Goal: Task Accomplishment & Management: Manage account settings

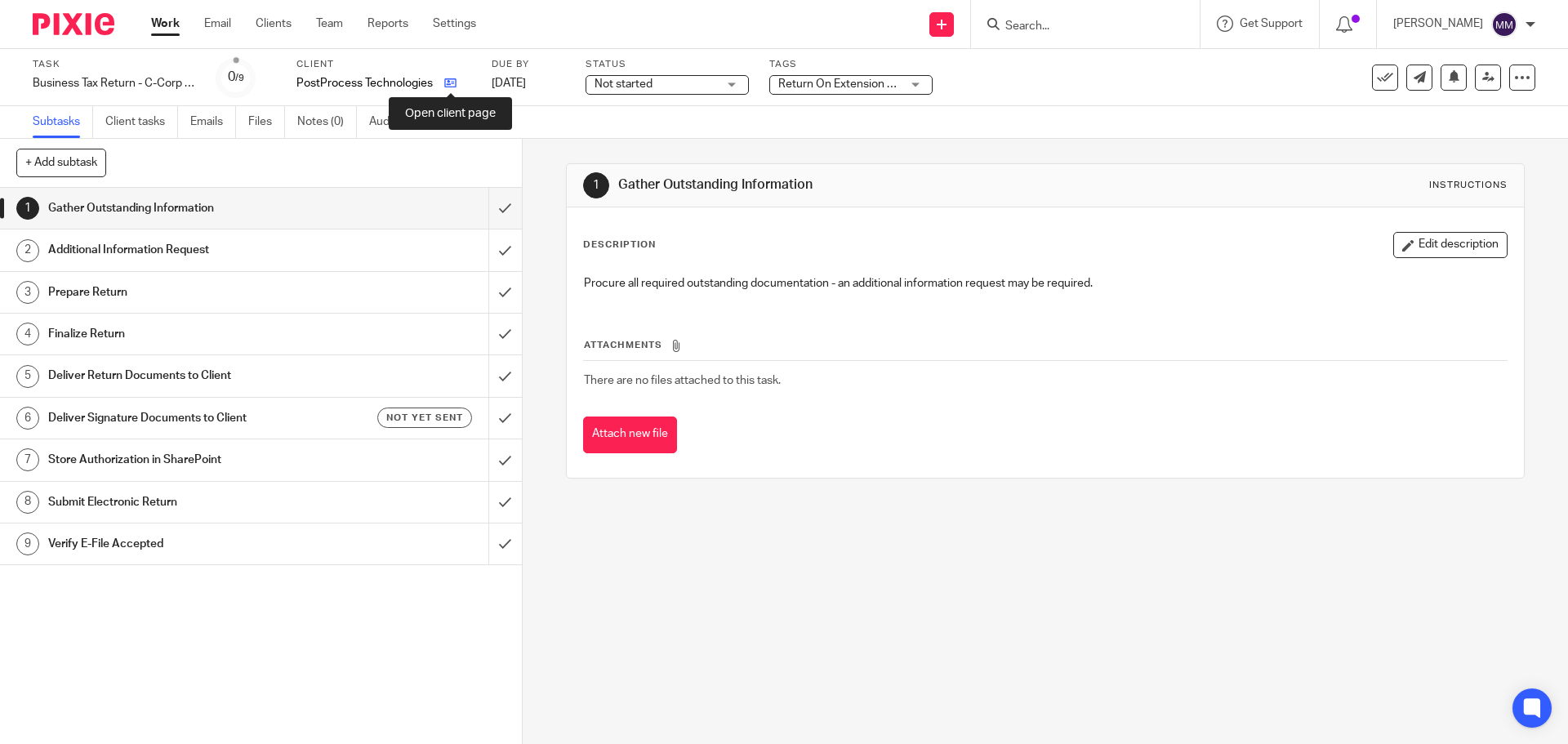
click at [454, 81] on icon at bounding box center [450, 82] width 12 height 12
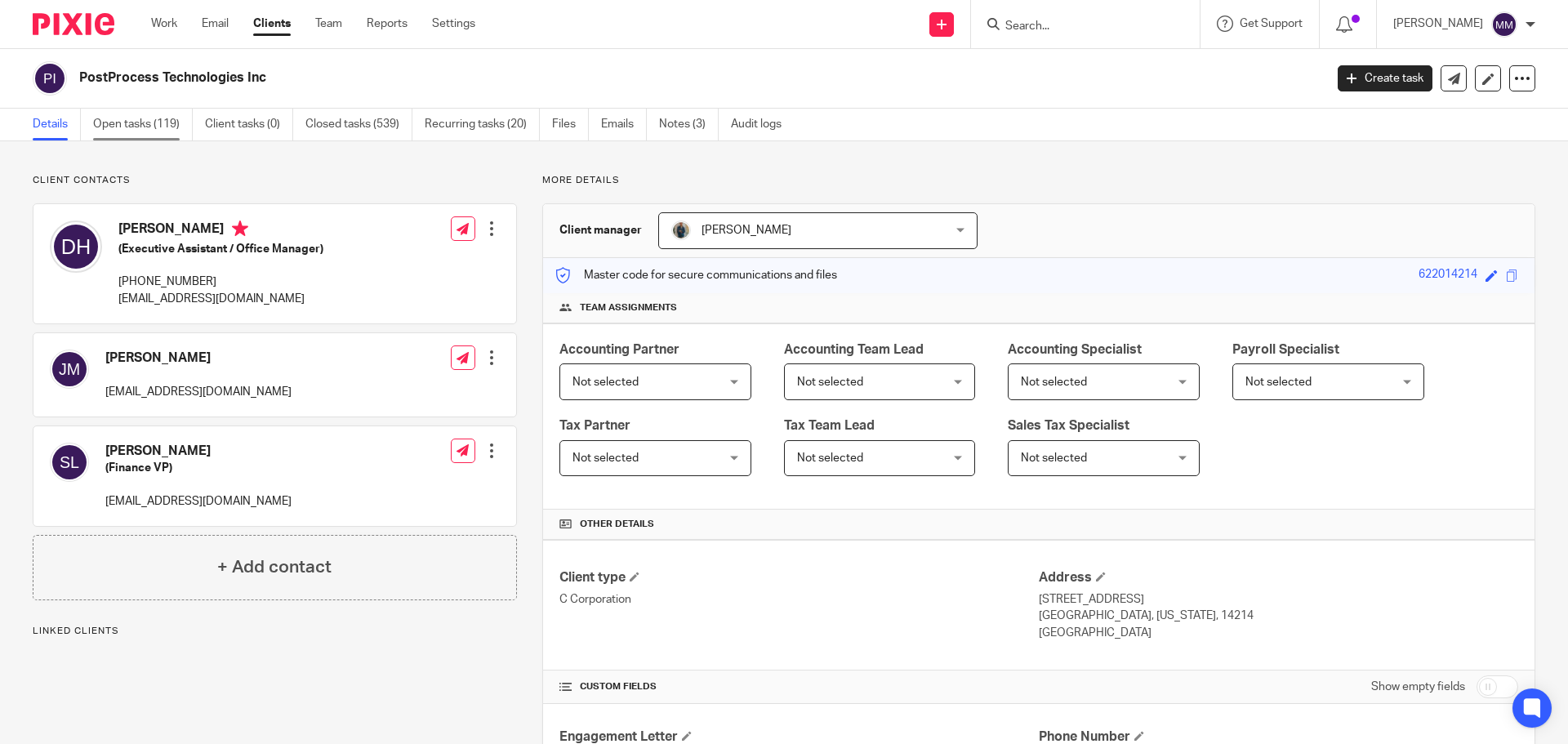
click at [168, 125] on link "Open tasks (119)" at bounding box center [143, 124] width 100 height 31
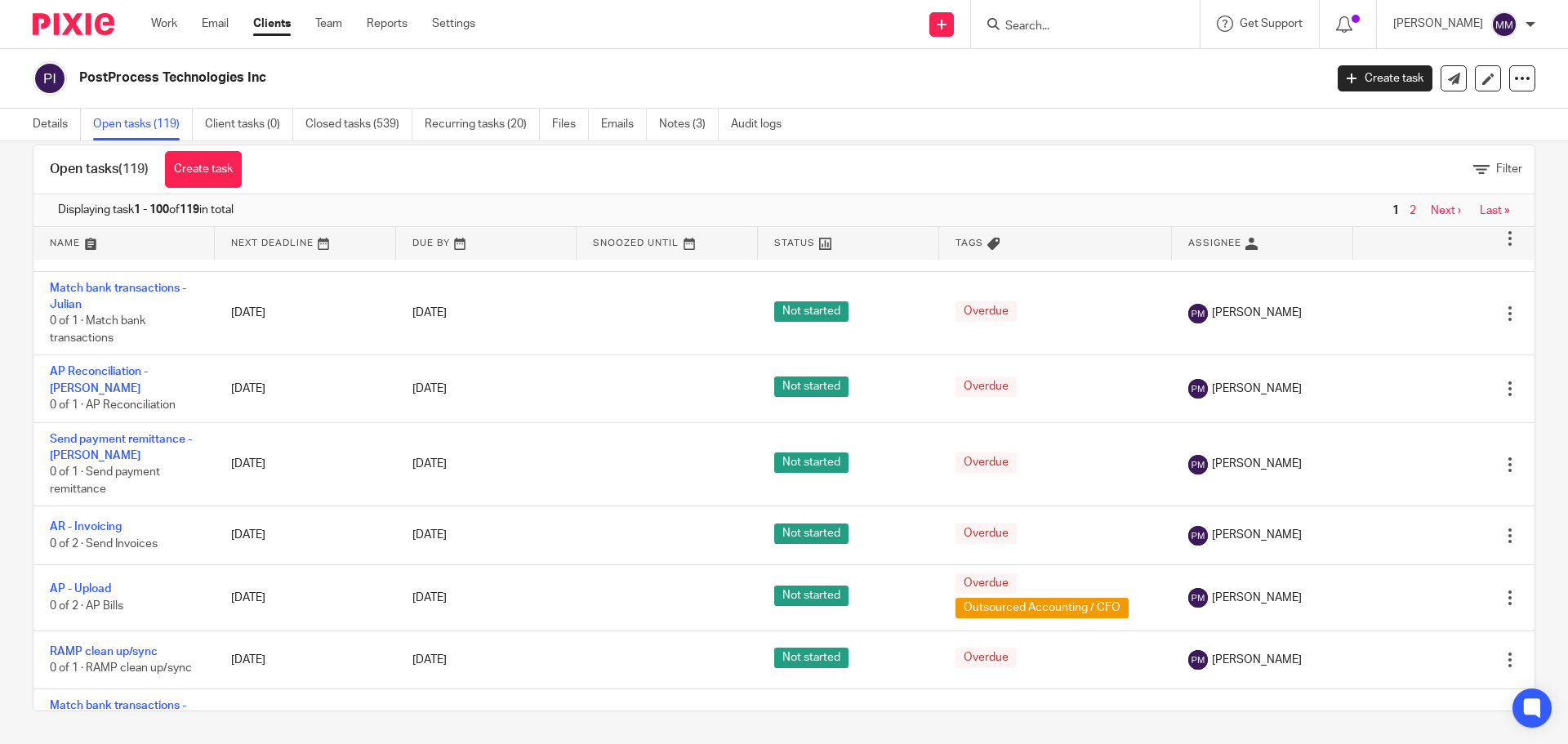
scroll to position [3724, 0]
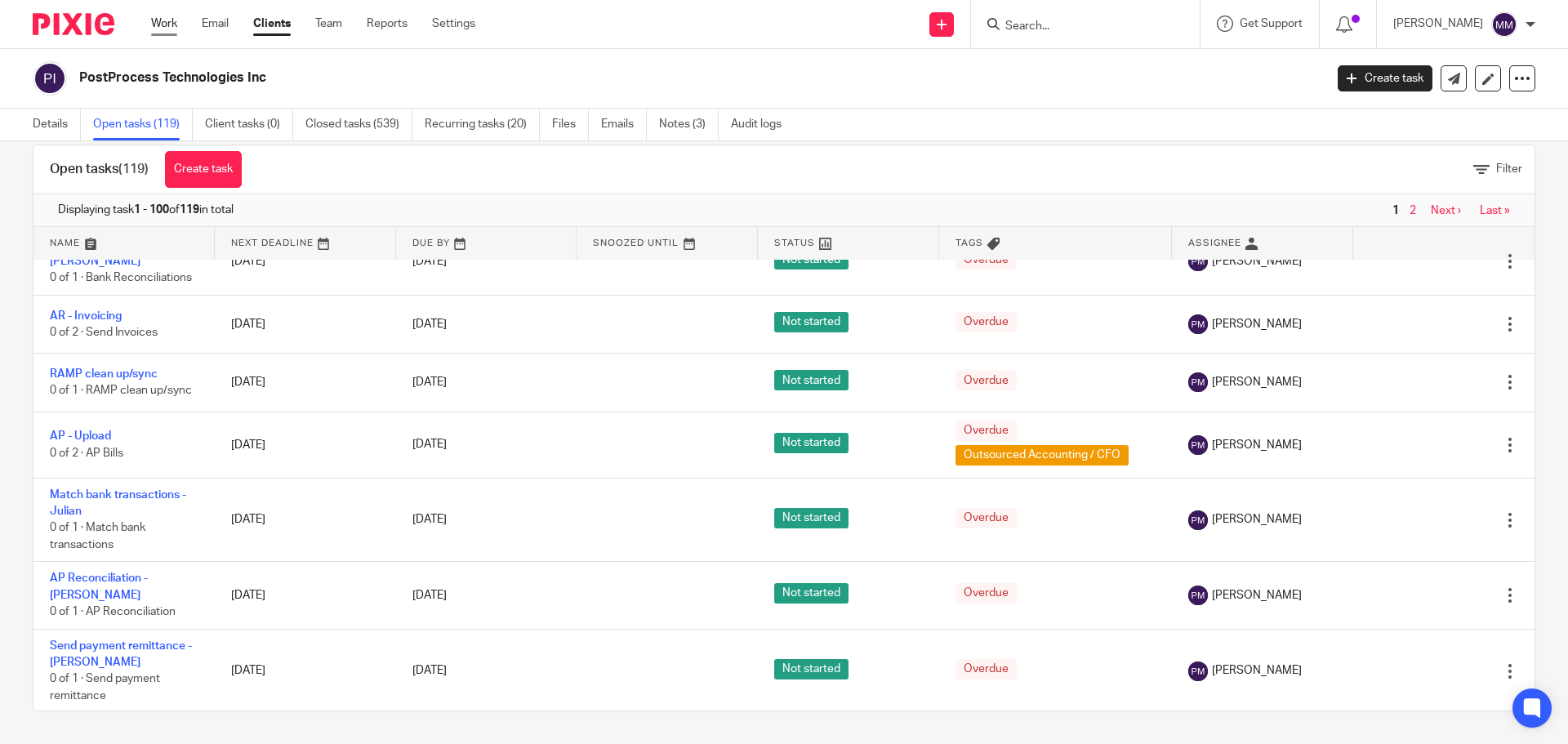
click at [164, 23] on link "Work" at bounding box center [164, 24] width 26 height 17
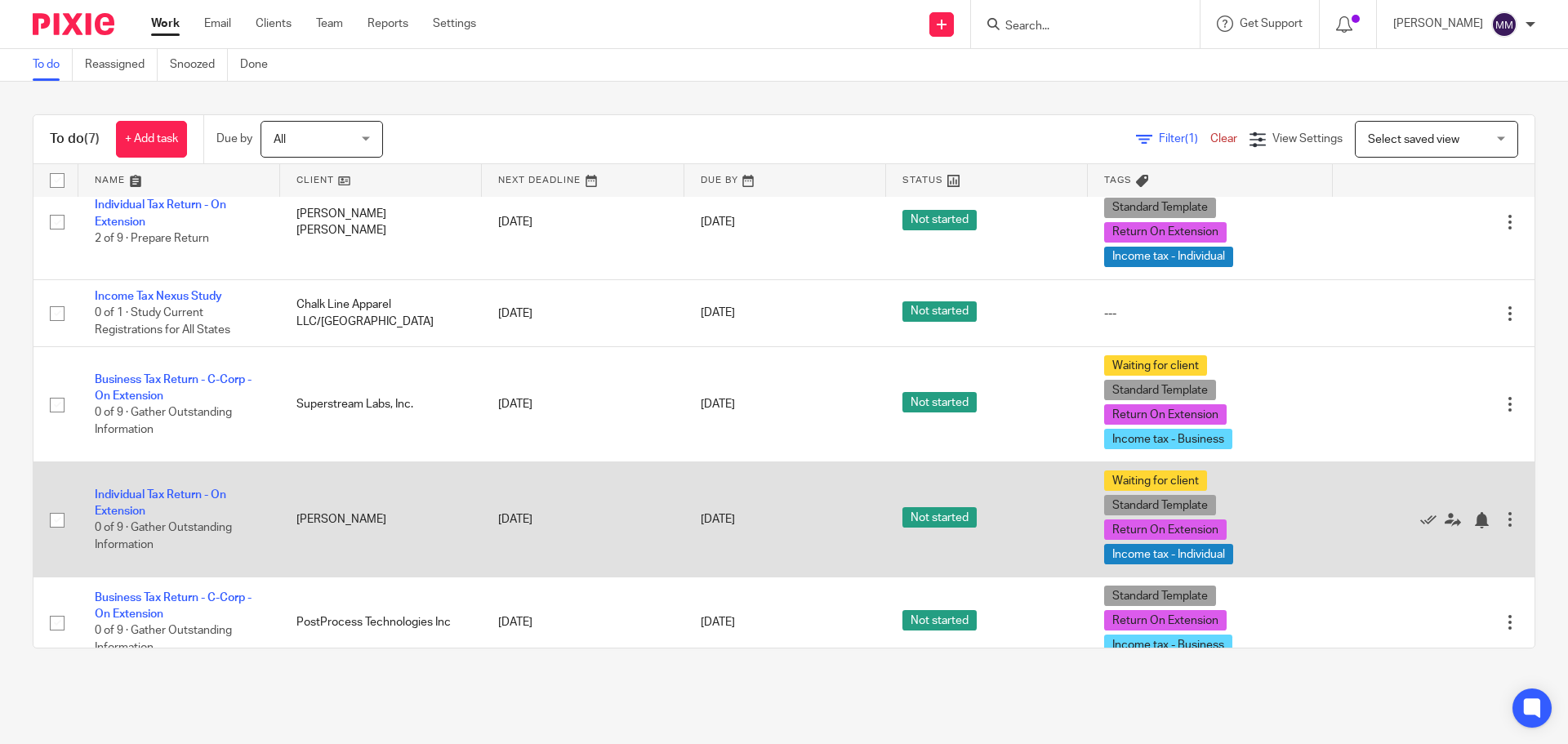
scroll to position [71, 0]
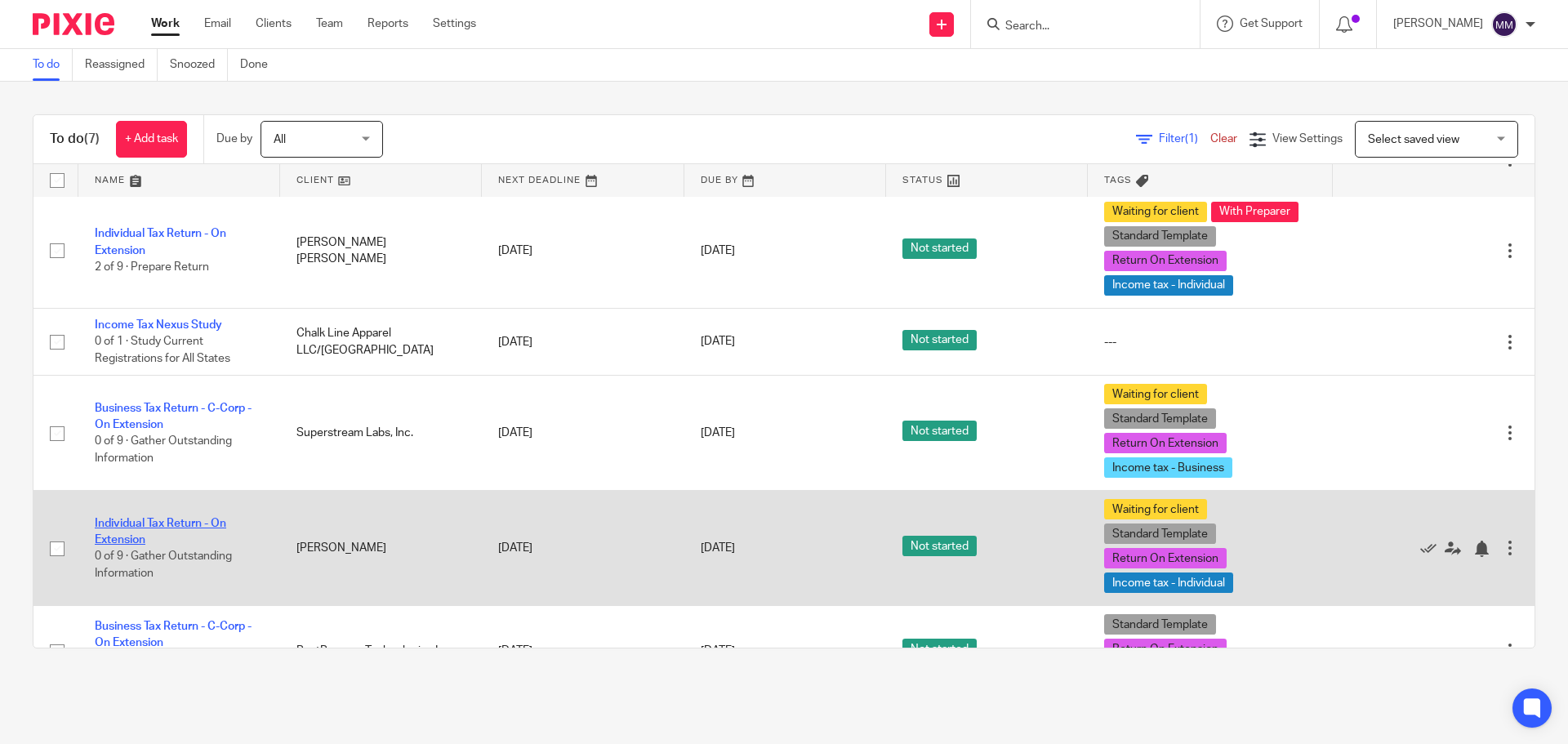
click at [191, 528] on link "Individual Tax Return - On Extension" at bounding box center [160, 531] width 131 height 28
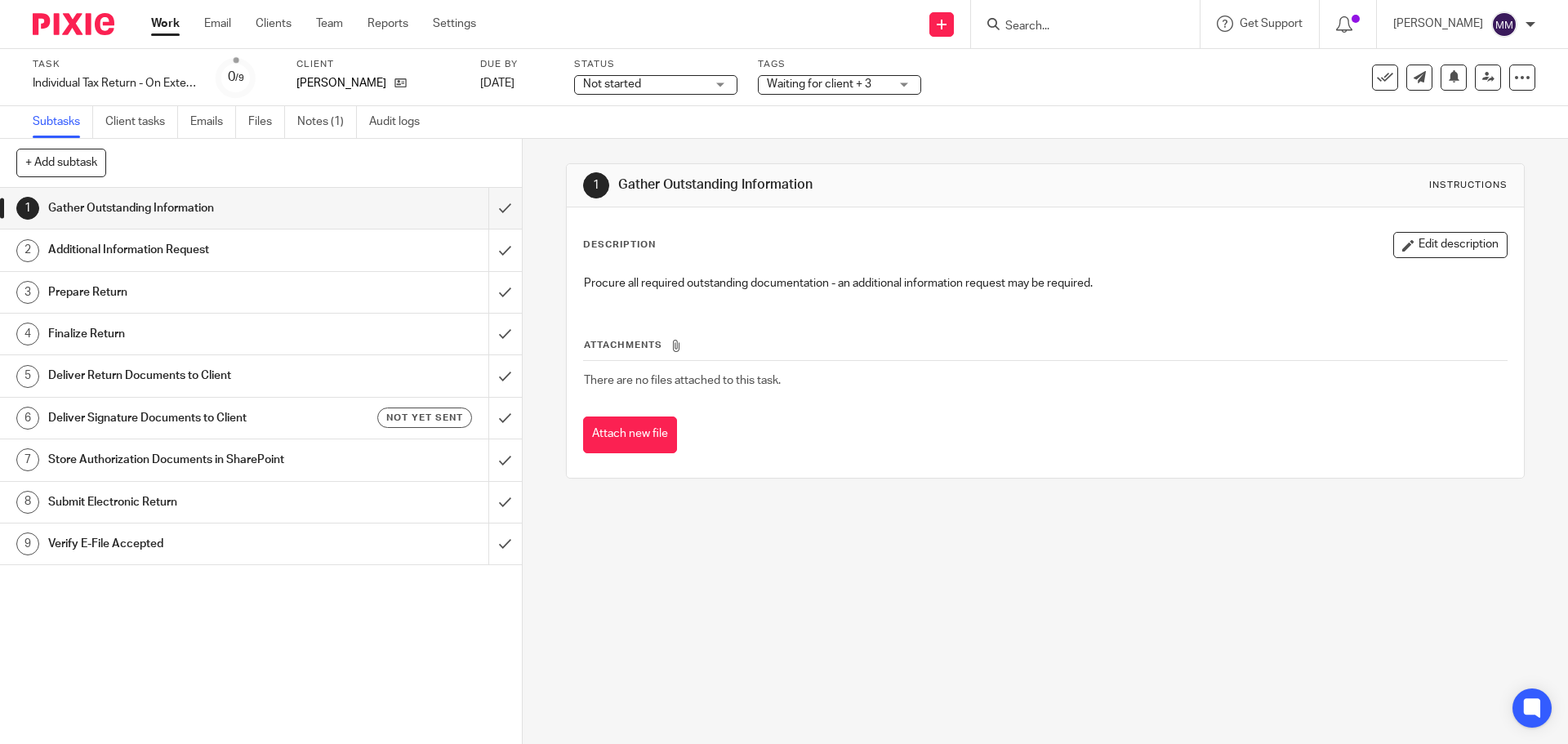
click at [637, 88] on span "Not started" at bounding box center [612, 84] width 58 height 11
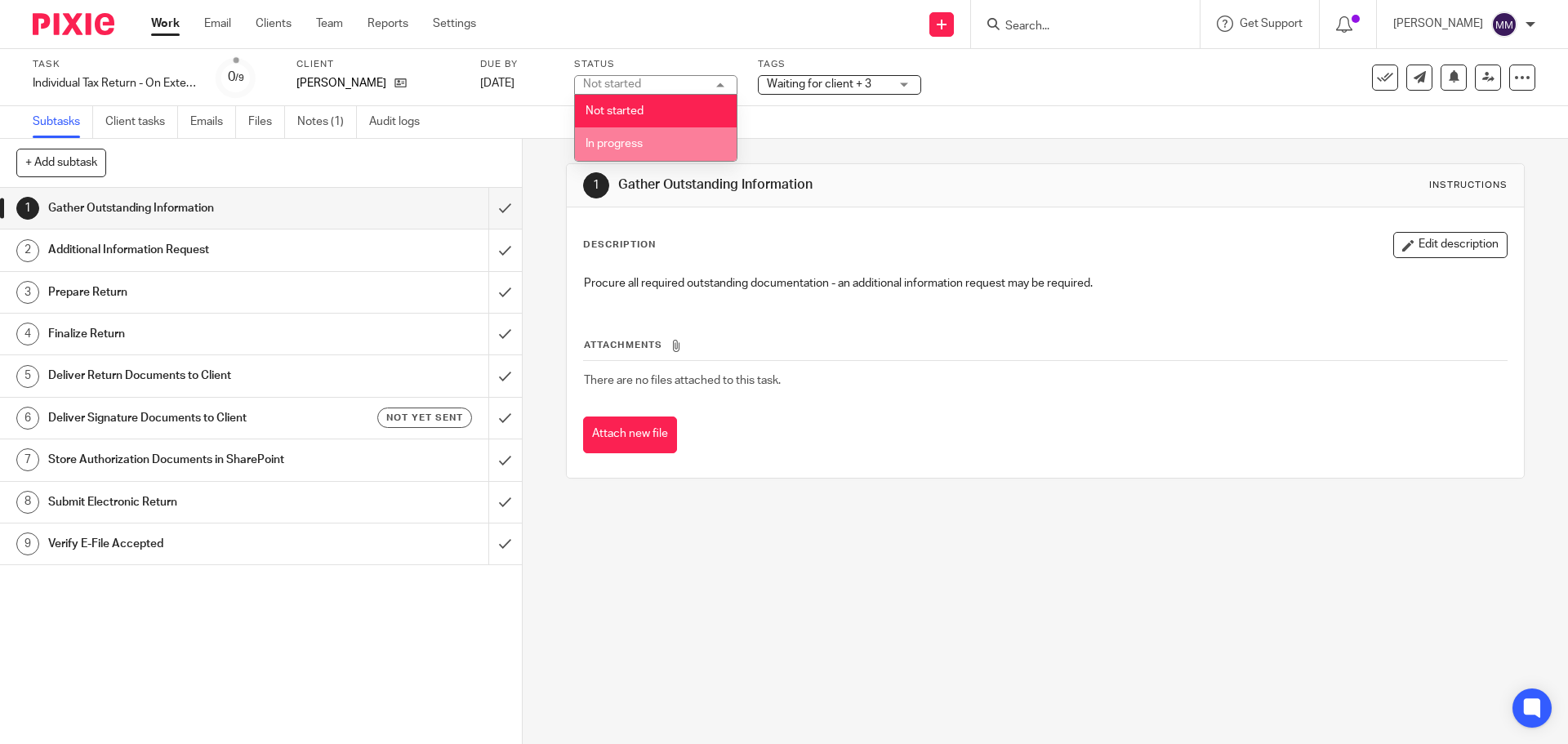
click at [639, 154] on li "In progress" at bounding box center [655, 144] width 162 height 33
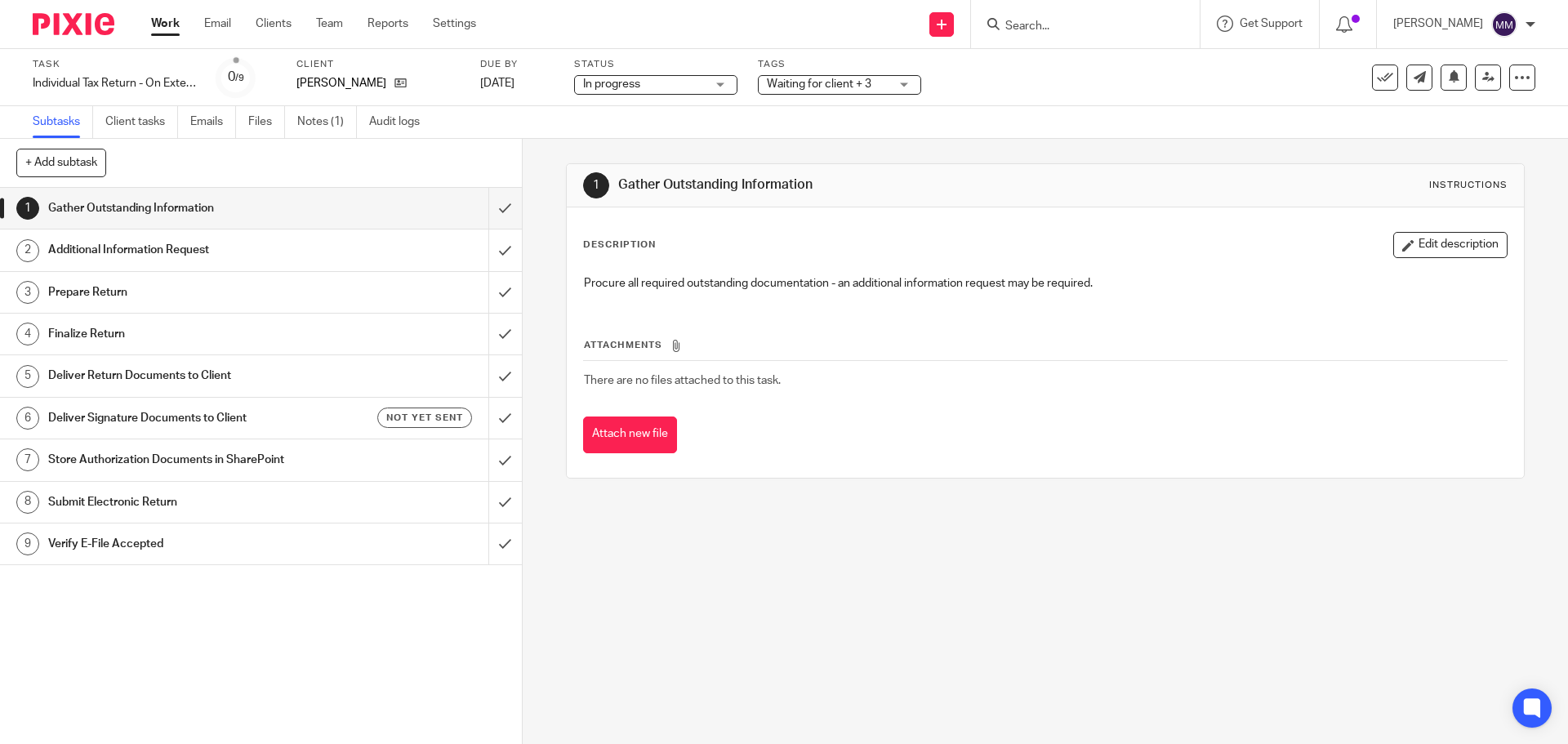
click at [168, 17] on link "Work" at bounding box center [165, 24] width 29 height 17
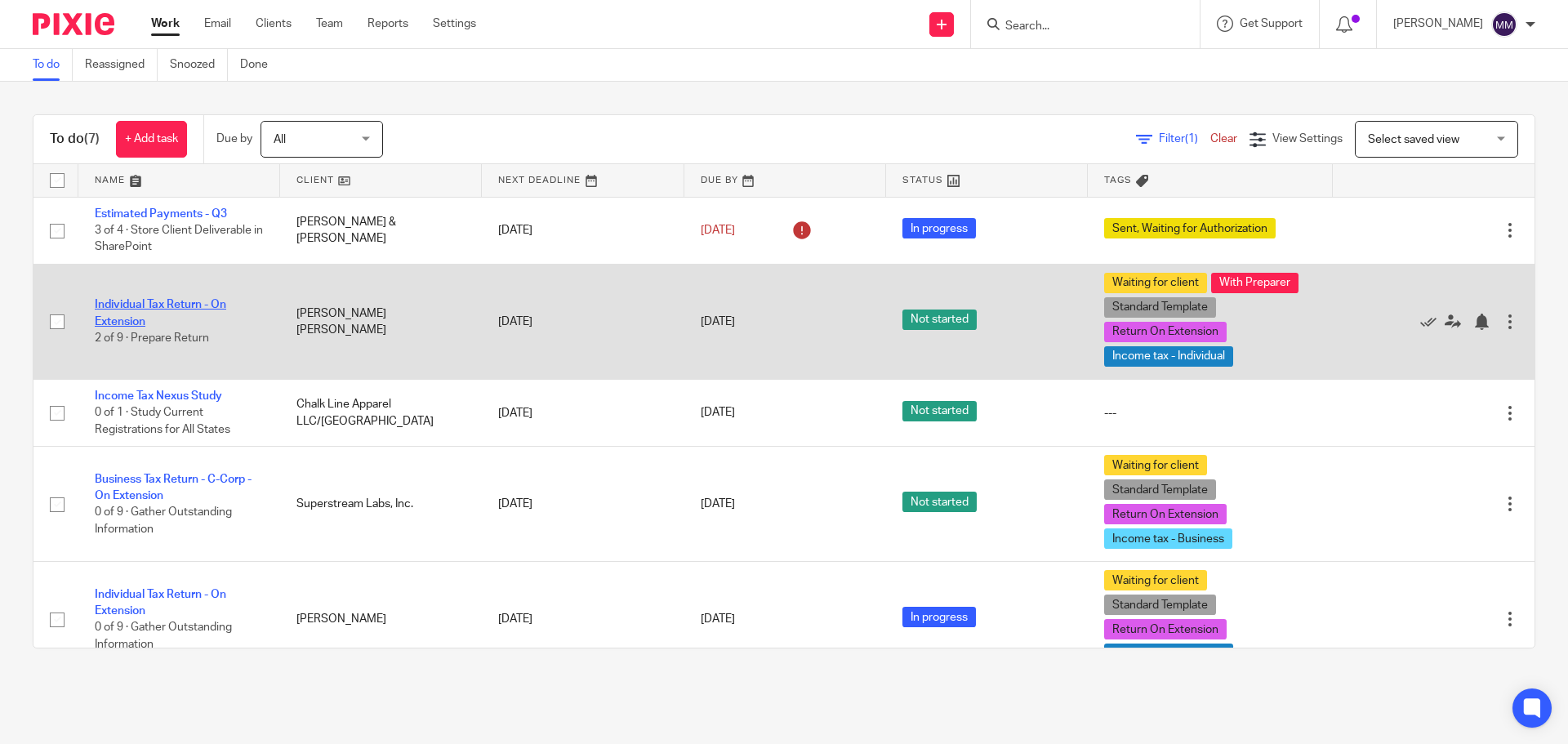
click at [195, 303] on link "Individual Tax Return - On Extension" at bounding box center [160, 313] width 131 height 28
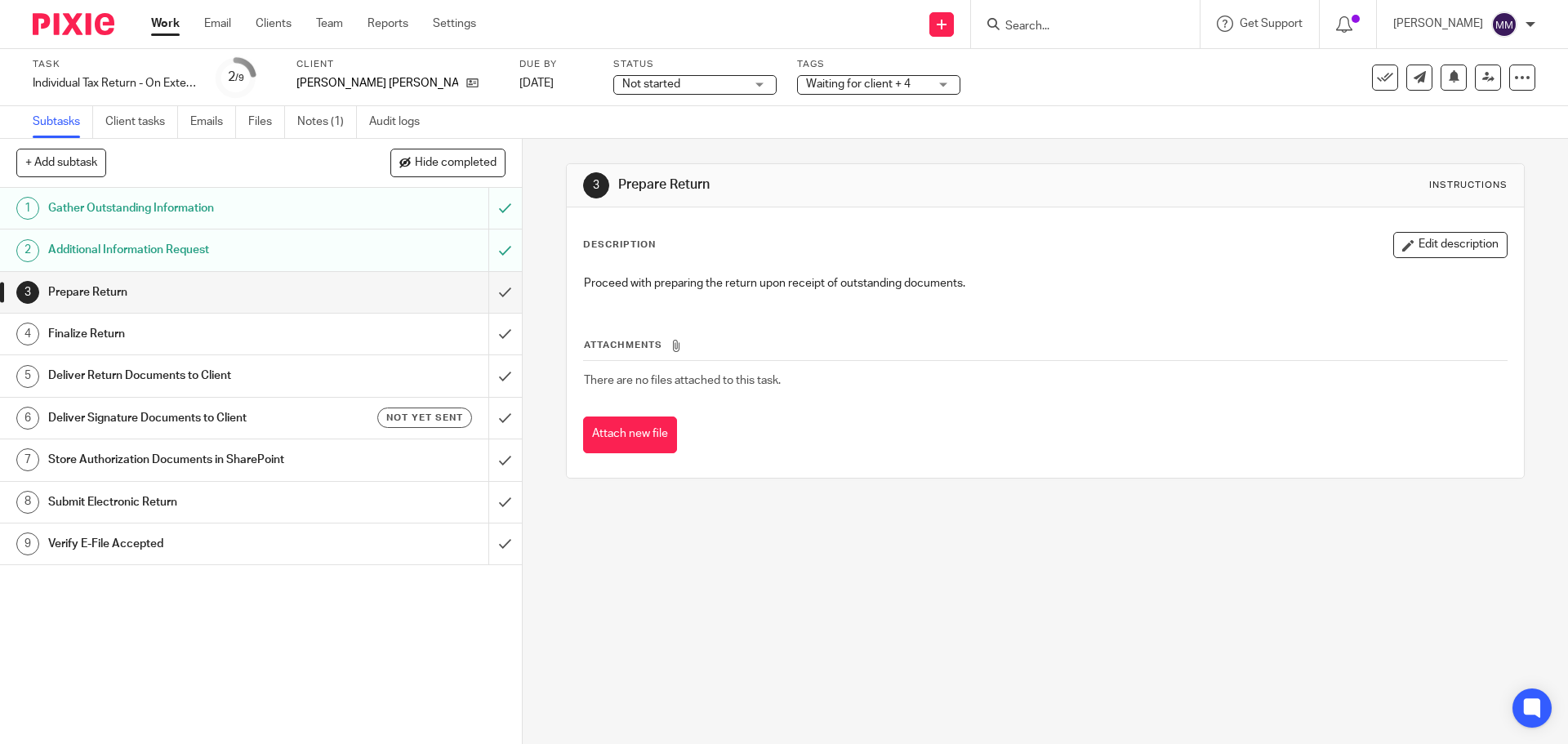
click at [622, 87] on span "Not started" at bounding box center [651, 84] width 58 height 11
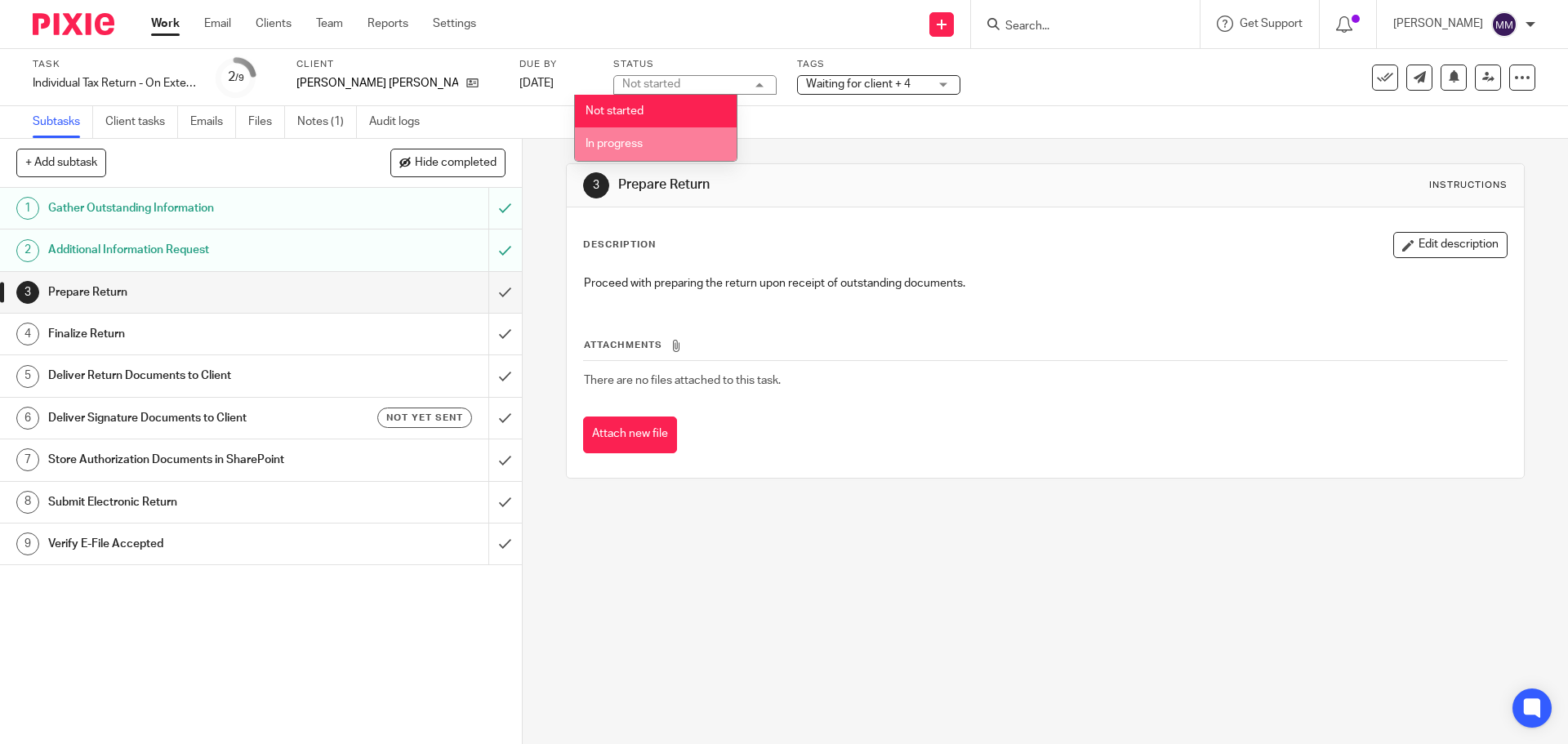
click at [627, 141] on span "In progress" at bounding box center [615, 143] width 57 height 11
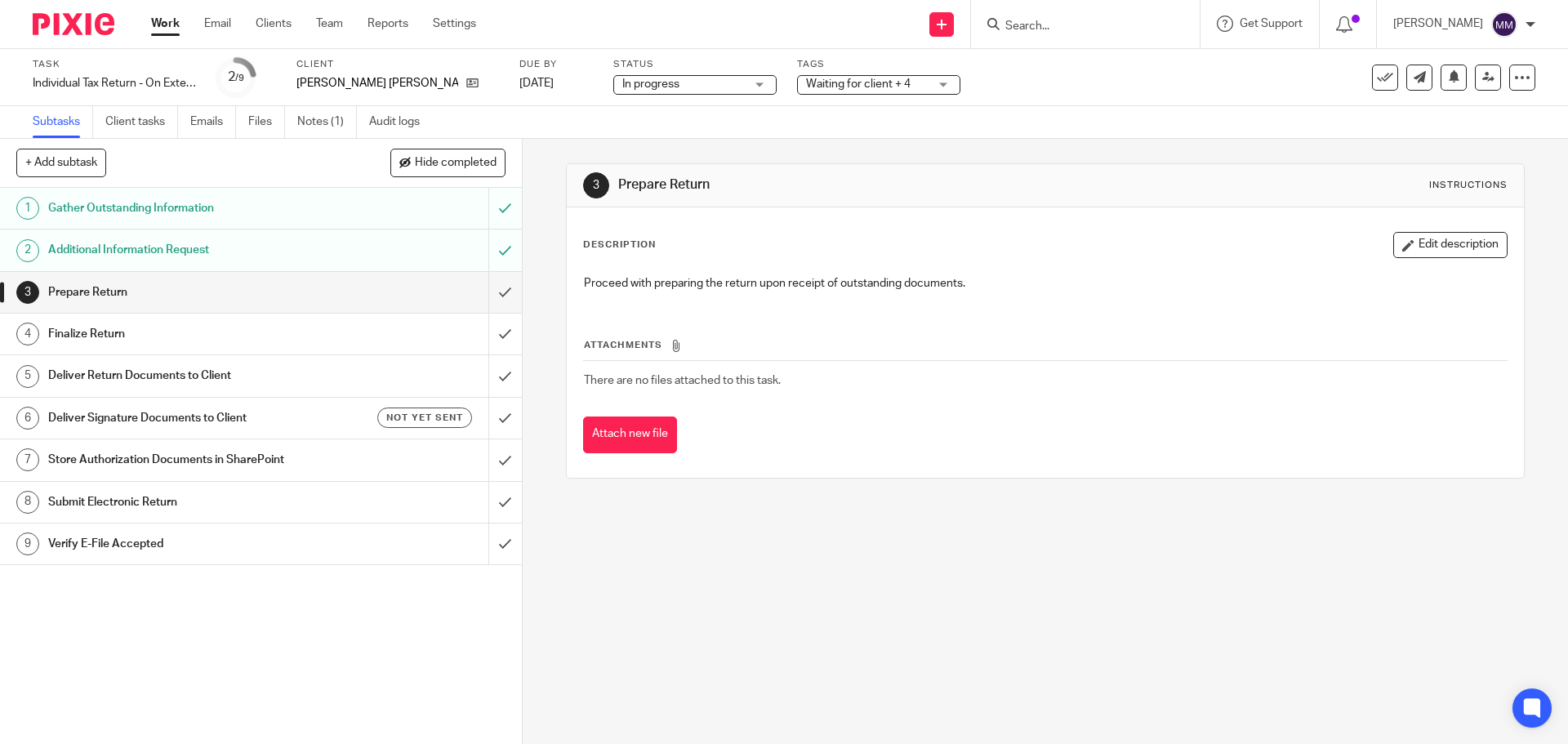
drag, startPoint x: 145, startPoint y: 22, endPoint x: 159, endPoint y: 24, distance: 14.1
click at [149, 22] on div "Work Email Clients Team Reports Settings Work Email Clients Team Reports Settin…" at bounding box center [317, 24] width 366 height 48
click at [165, 25] on link "Work" at bounding box center [165, 24] width 29 height 17
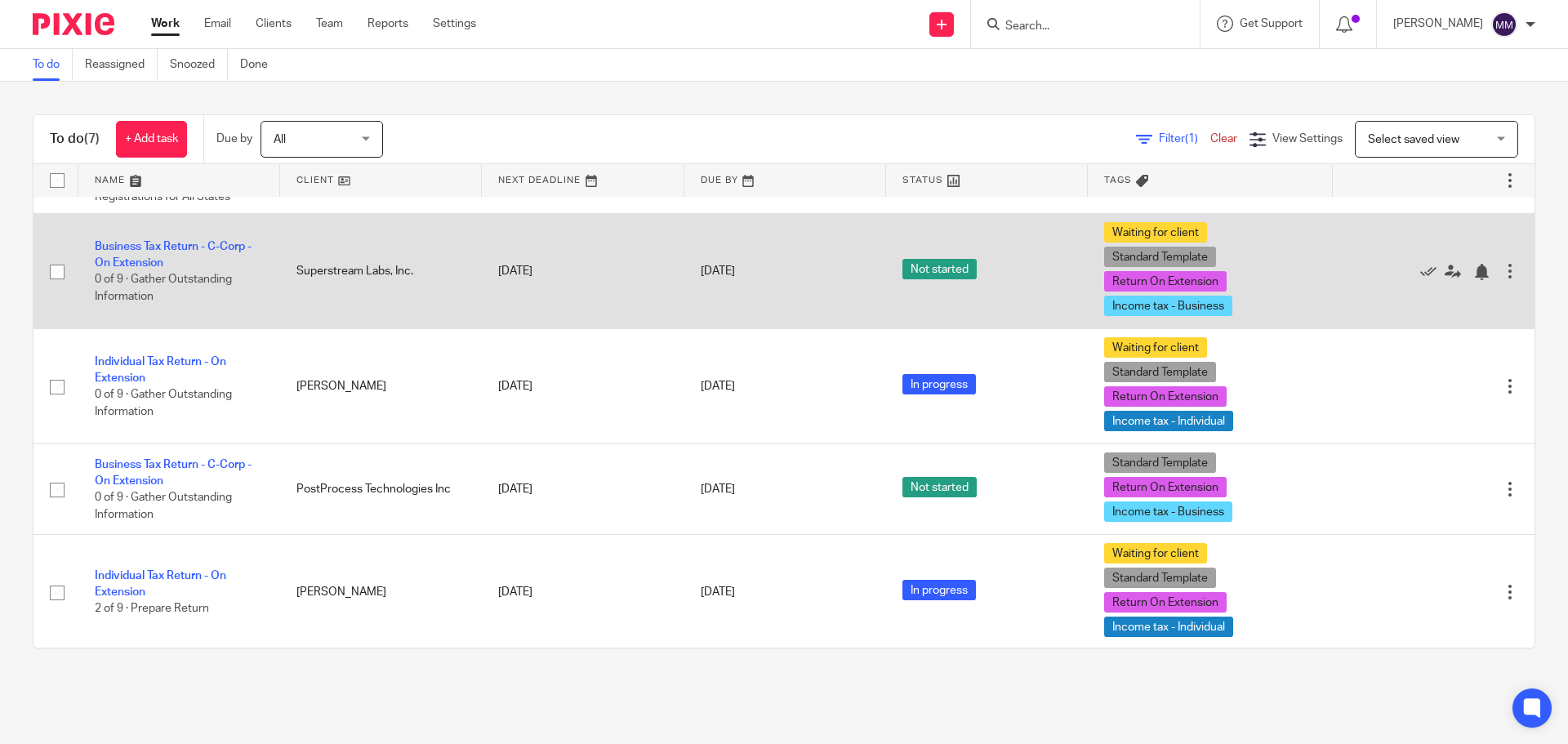
scroll to position [234, 0]
